Goal: Book appointment/travel/reservation: Book appointment/travel/reservation

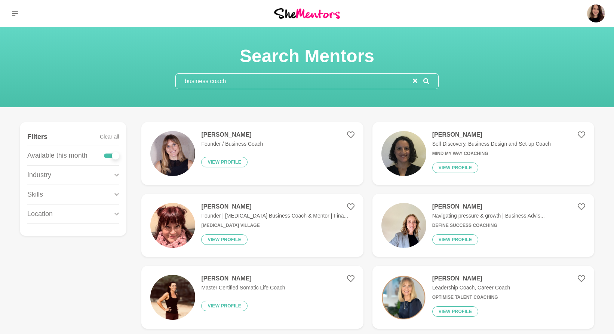
click at [218, 75] on input "business coach" at bounding box center [294, 81] width 237 height 15
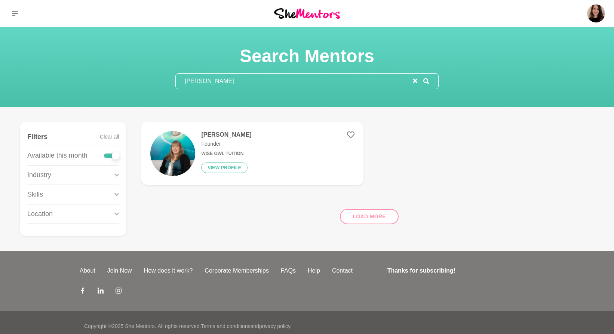
type input "emily fogg"
click at [177, 163] on img at bounding box center [172, 153] width 45 height 45
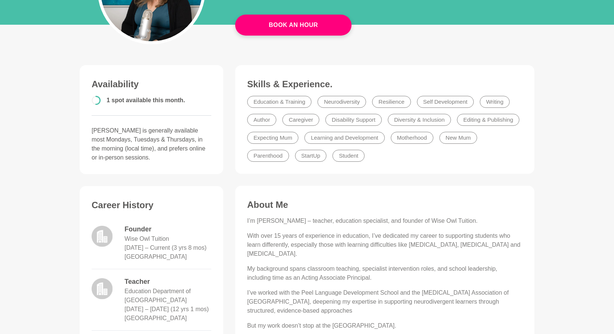
scroll to position [130, 0]
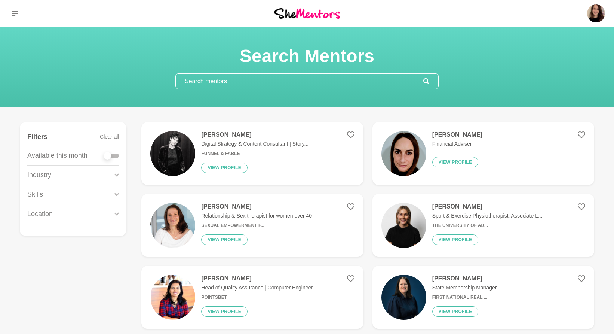
click at [210, 77] on input "text" at bounding box center [300, 81] width 248 height 15
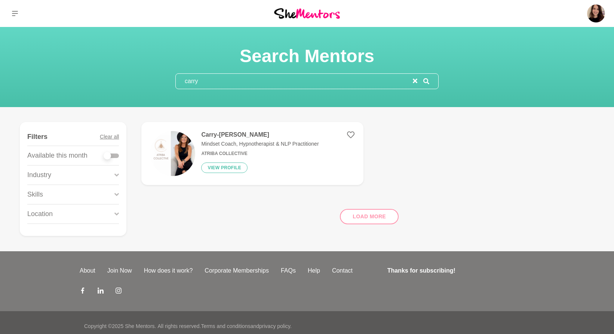
type input "carry"
click at [238, 153] on h6 "Atriba Collective" at bounding box center [259, 154] width 117 height 6
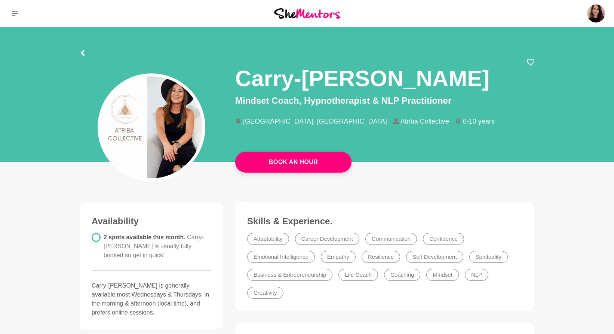
scroll to position [137, 0]
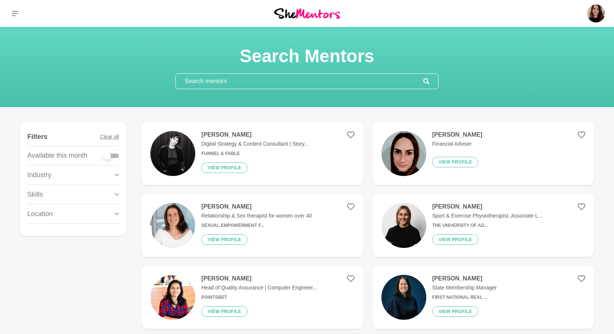
click at [220, 84] on input "text" at bounding box center [300, 81] width 248 height 15
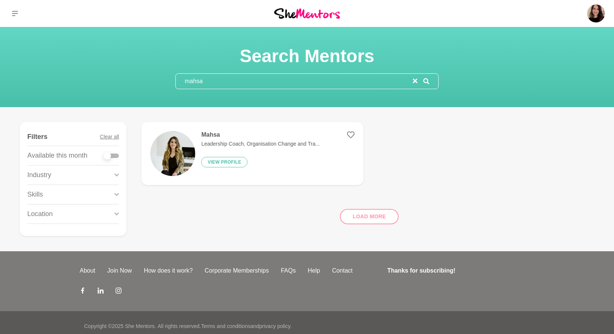
type input "mahsa"
click at [275, 141] on p "Leadership Coach, Organisation Change and Tra..." at bounding box center [260, 144] width 119 height 8
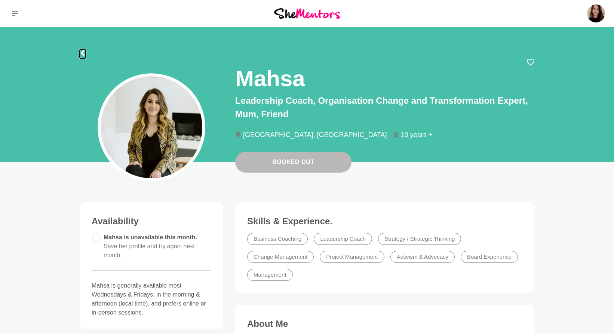
click at [81, 55] on icon at bounding box center [83, 53] width 6 height 6
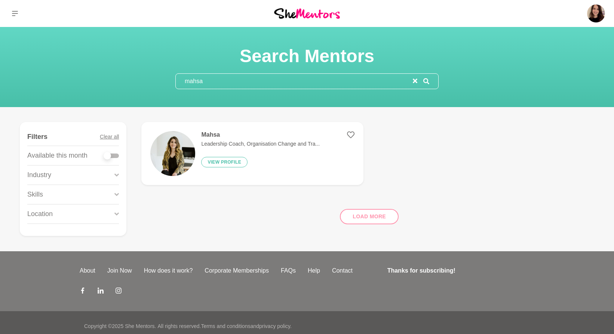
click at [213, 80] on input "mahsa" at bounding box center [294, 81] width 237 height 15
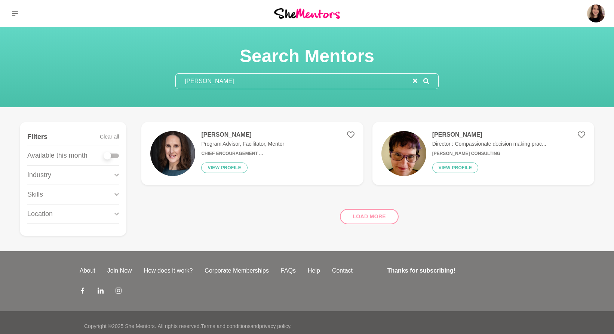
type input "[PERSON_NAME]"
click at [226, 142] on p "Program Advisor, Facilitator, Mentor" at bounding box center [242, 144] width 83 height 8
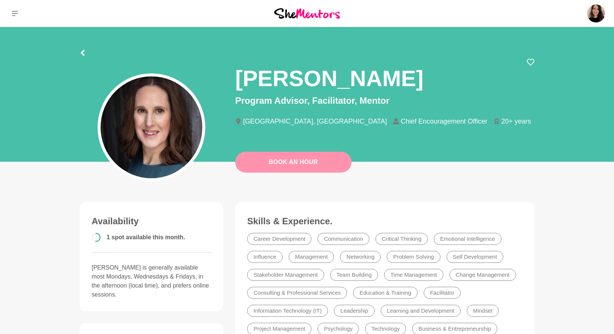
click at [302, 167] on link "Book An Hour" at bounding box center [293, 162] width 116 height 21
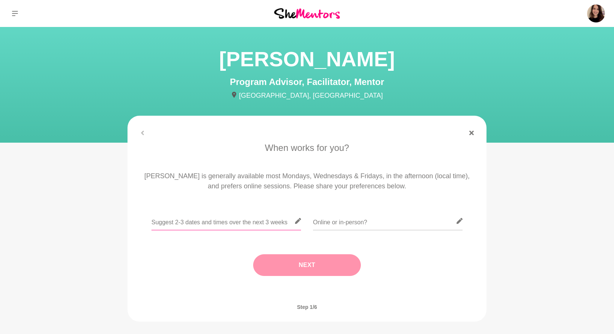
click at [218, 224] on input "text" at bounding box center [227, 221] width 150 height 18
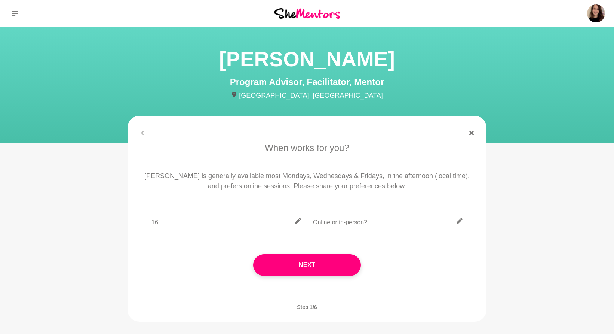
type input "1"
type input "Tues 16th / [DATE]"
click at [324, 223] on input "text" at bounding box center [388, 221] width 150 height 18
type input "Online"
click at [260, 222] on input "Tues 16th / [DATE]" at bounding box center [227, 221] width 150 height 18
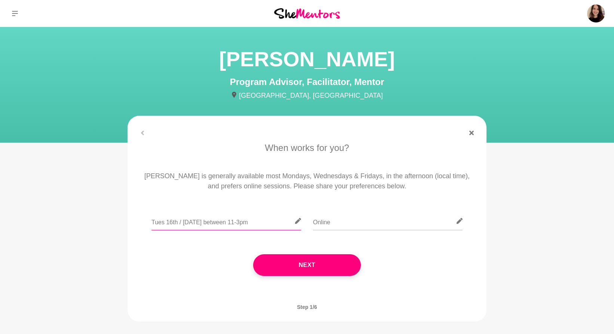
click at [251, 226] on input "Tues 16th / [DATE] between 11-3pm" at bounding box center [227, 221] width 150 height 18
click at [343, 220] on input "Online" at bounding box center [388, 221] width 150 height 18
click at [277, 225] on input "Tues 16th / [DATE] between 12-3pm" at bounding box center [227, 221] width 150 height 18
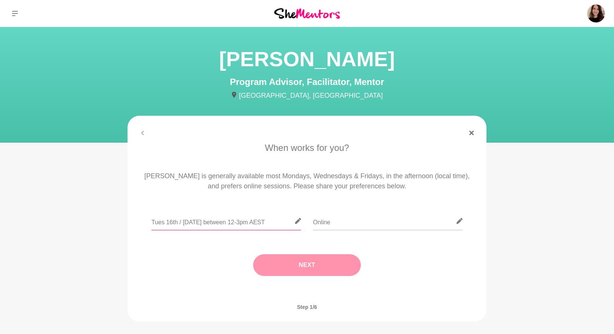
type input "Tues 16th / [DATE] between 12-3pm AEST"
click at [302, 268] on button "Next" at bounding box center [307, 265] width 108 height 22
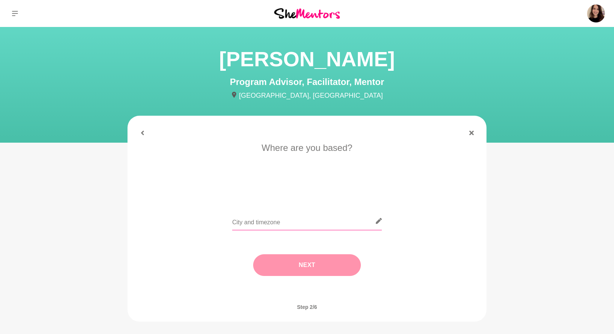
click at [289, 214] on input "text" at bounding box center [307, 221] width 150 height 18
type input "[GEOGRAPHIC_DATA]"
click at [311, 265] on button "Next" at bounding box center [307, 265] width 108 height 22
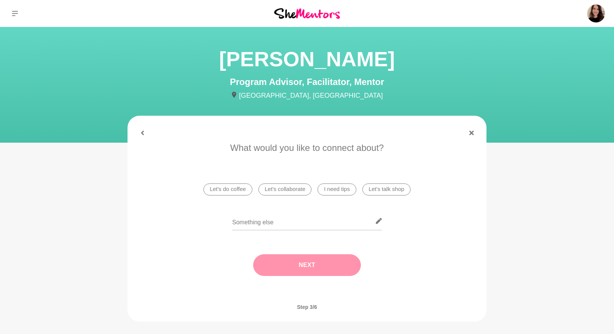
click at [352, 187] on li "I need tips" at bounding box center [337, 189] width 39 height 12
click at [322, 266] on button "Next" at bounding box center [307, 265] width 108 height 22
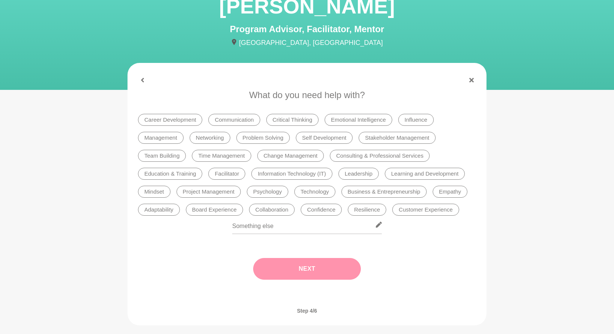
scroll to position [53, 0]
click at [406, 174] on li "Learning and Development" at bounding box center [425, 173] width 80 height 12
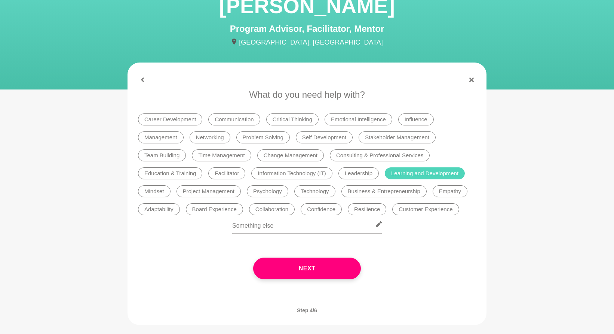
click at [357, 175] on li "Leadership" at bounding box center [359, 173] width 40 height 12
click at [368, 189] on li "Business & Entrepreneurship" at bounding box center [384, 191] width 85 height 12
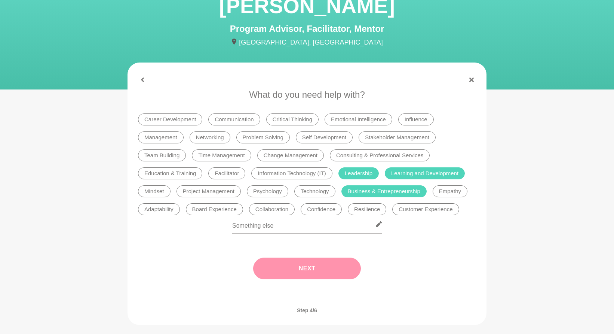
click at [320, 262] on button "Next" at bounding box center [307, 268] width 108 height 22
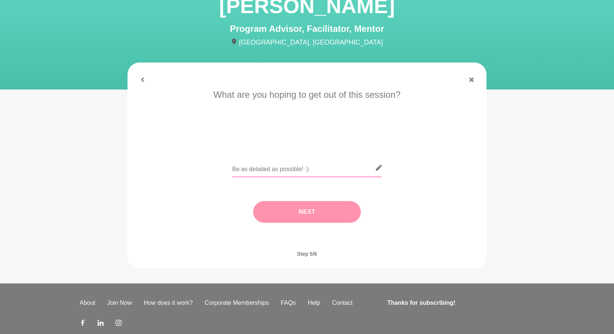
click at [284, 168] on input "text" at bounding box center [307, 168] width 150 height 18
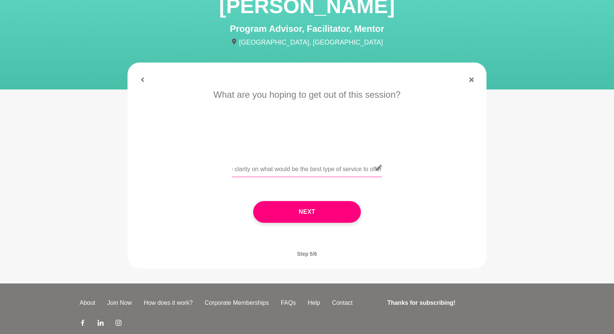
scroll to position [0, 596]
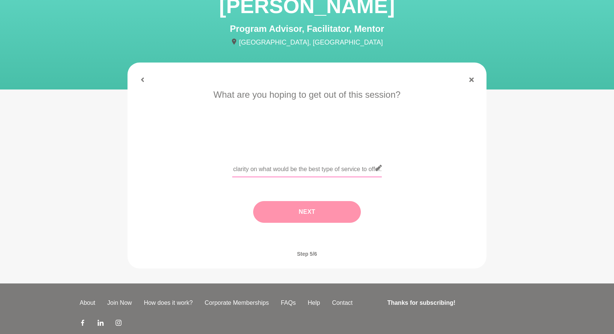
type input "We're looking at rolling out a new initiative that attracts C-suite execs to th…"
click at [288, 210] on button "Next" at bounding box center [307, 212] width 108 height 22
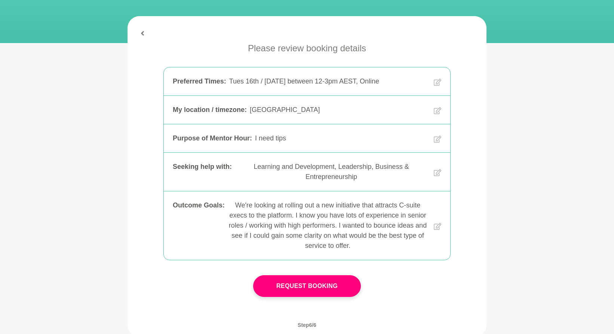
scroll to position [105, 0]
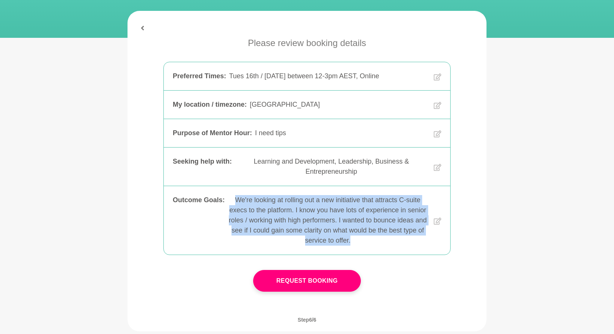
drag, startPoint x: 365, startPoint y: 241, endPoint x: 235, endPoint y: 199, distance: 136.4
click at [235, 199] on div "We're looking at rolling out a new initiative that attracts C-suite execs to th…" at bounding box center [328, 220] width 200 height 51
copy div "We're looking at rolling out a new initiative that attracts C-suite execs to th…"
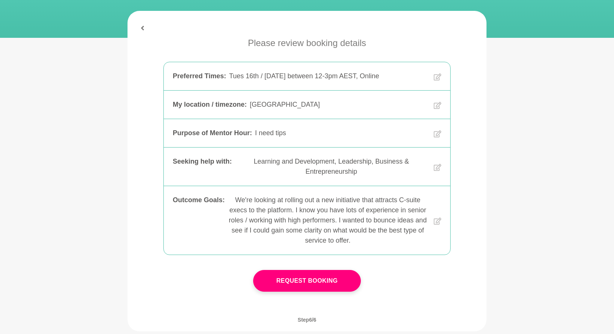
click at [441, 219] on div "Outcome Goals : We're looking at rolling out a new initiative that attracts C-s…" at bounding box center [307, 220] width 287 height 68
click at [440, 220] on icon at bounding box center [437, 220] width 7 height 7
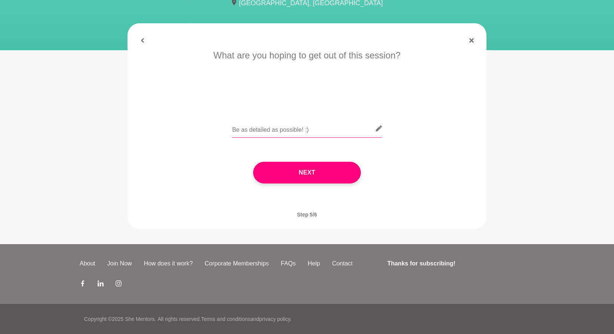
click at [298, 129] on input "text" at bounding box center [307, 128] width 150 height 18
paste input "We're looking at rolling out a new initiative that attracts C-suite execs to th…"
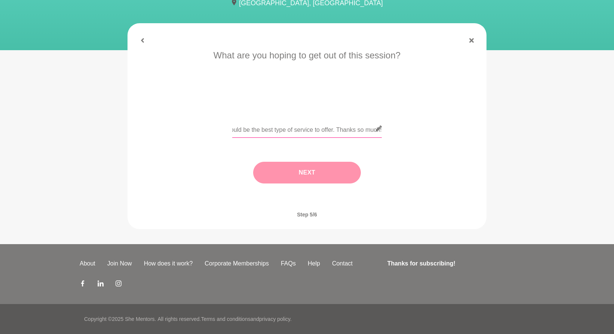
type input "We're looking at rolling out a new initiative that attracts C-suite execs to th…"
click at [299, 178] on button "Next" at bounding box center [307, 173] width 108 height 22
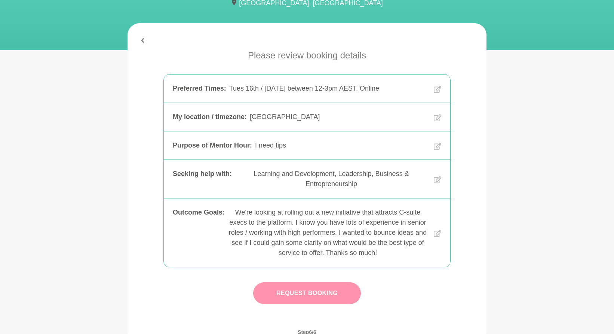
click at [297, 291] on button "Request Booking" at bounding box center [307, 293] width 108 height 22
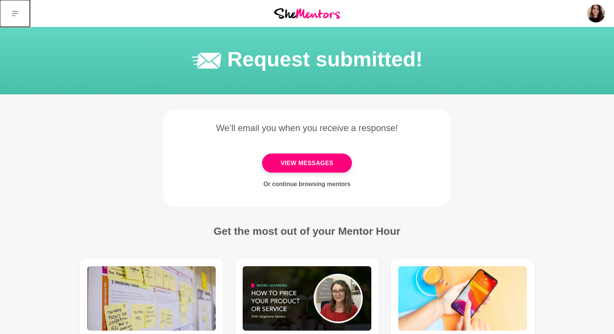
click at [17, 12] on icon at bounding box center [15, 13] width 6 height 6
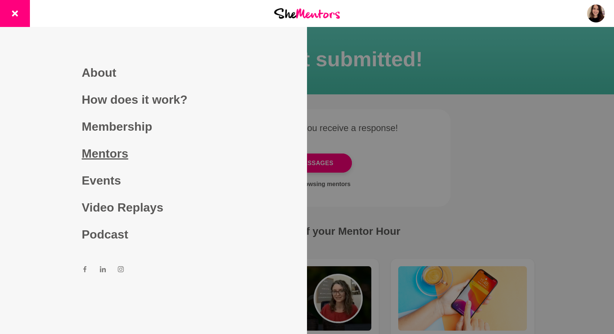
click at [105, 153] on link "Mentors" at bounding box center [154, 153] width 144 height 27
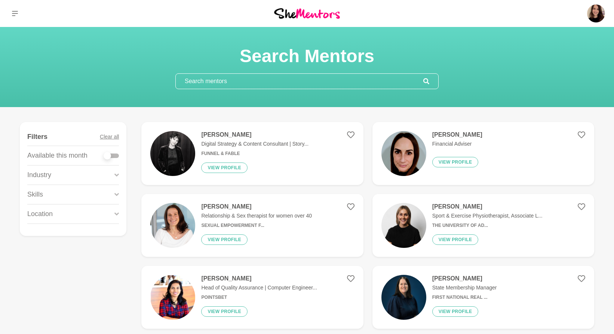
click at [220, 78] on input "text" at bounding box center [300, 81] width 248 height 15
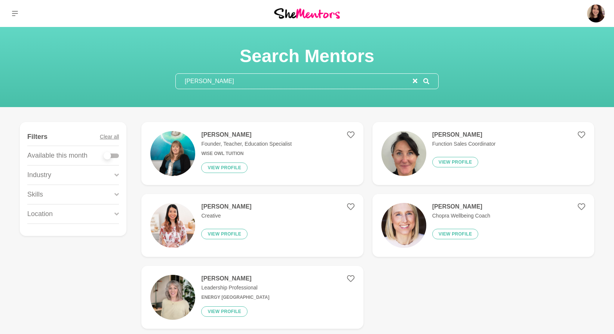
type input "[PERSON_NAME]"
click at [210, 137] on h4 "[PERSON_NAME]" at bounding box center [246, 134] width 91 height 7
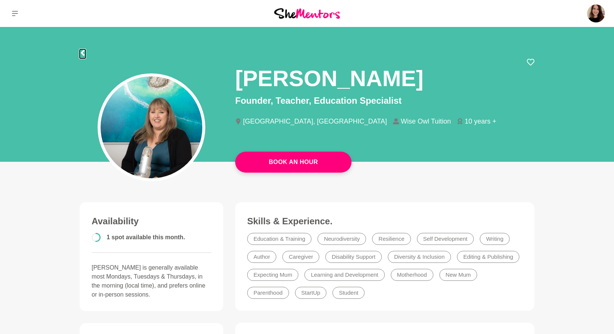
click at [85, 52] on icon at bounding box center [83, 53] width 6 height 6
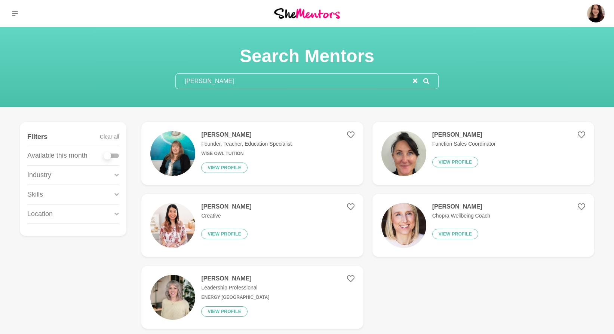
click at [202, 78] on input "[PERSON_NAME]" at bounding box center [294, 81] width 237 height 15
click at [203, 78] on input "[PERSON_NAME]" at bounding box center [294, 81] width 237 height 15
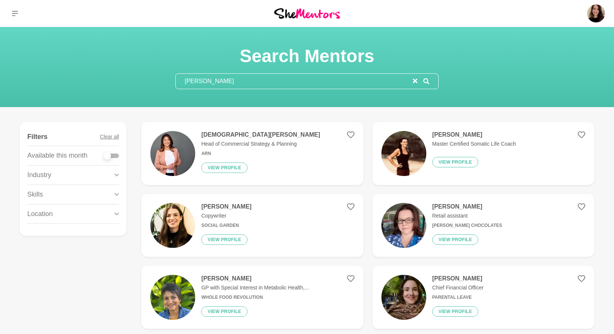
type input "[PERSON_NAME]"
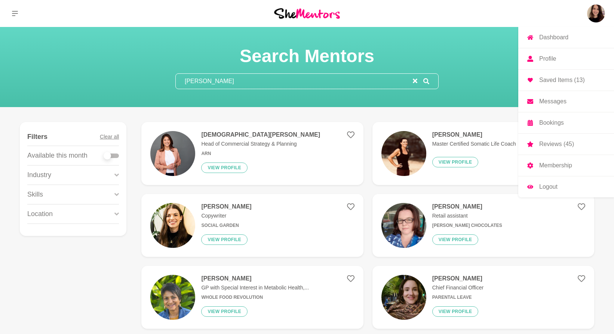
click at [559, 55] on link "Profile" at bounding box center [567, 58] width 96 height 21
